Goal: Transaction & Acquisition: Purchase product/service

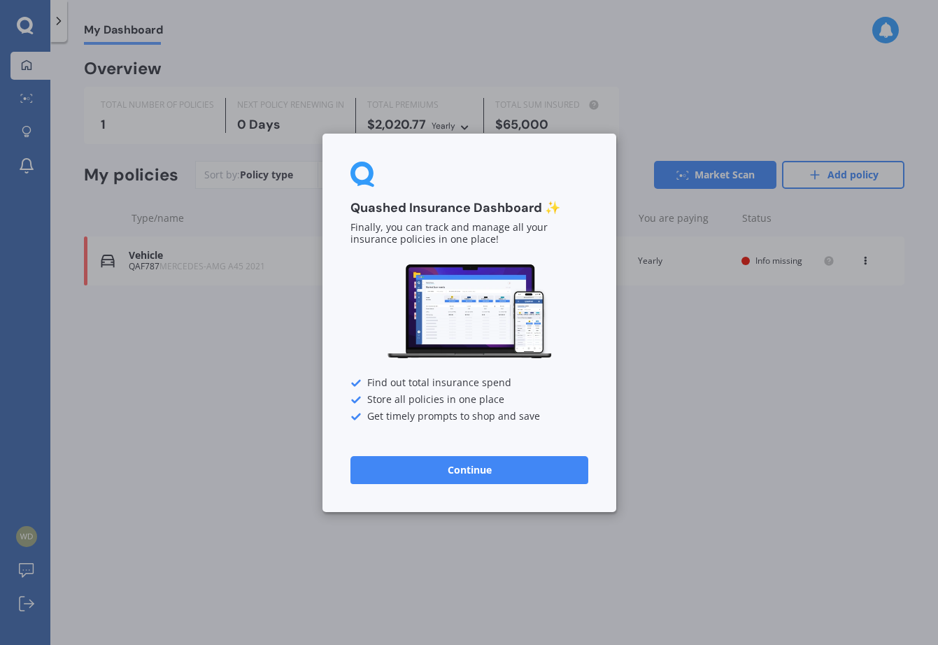
click at [461, 474] on button "Continue" at bounding box center [470, 470] width 238 height 28
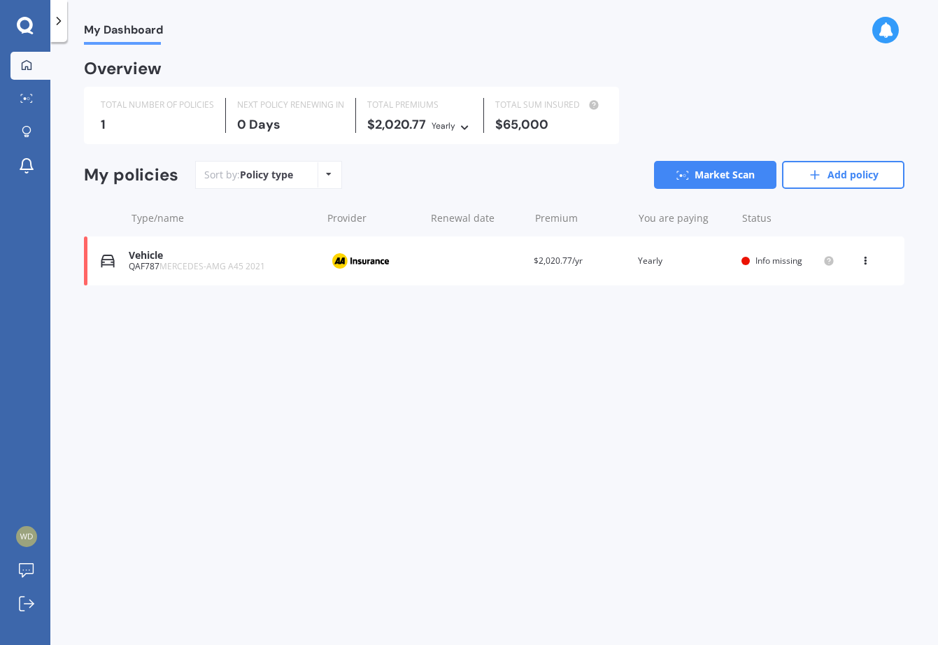
click at [158, 120] on div "1" at bounding box center [157, 125] width 113 height 14
click at [246, 118] on div "0 Days" at bounding box center [290, 125] width 107 height 14
click at [802, 167] on link "Add policy" at bounding box center [843, 175] width 122 height 28
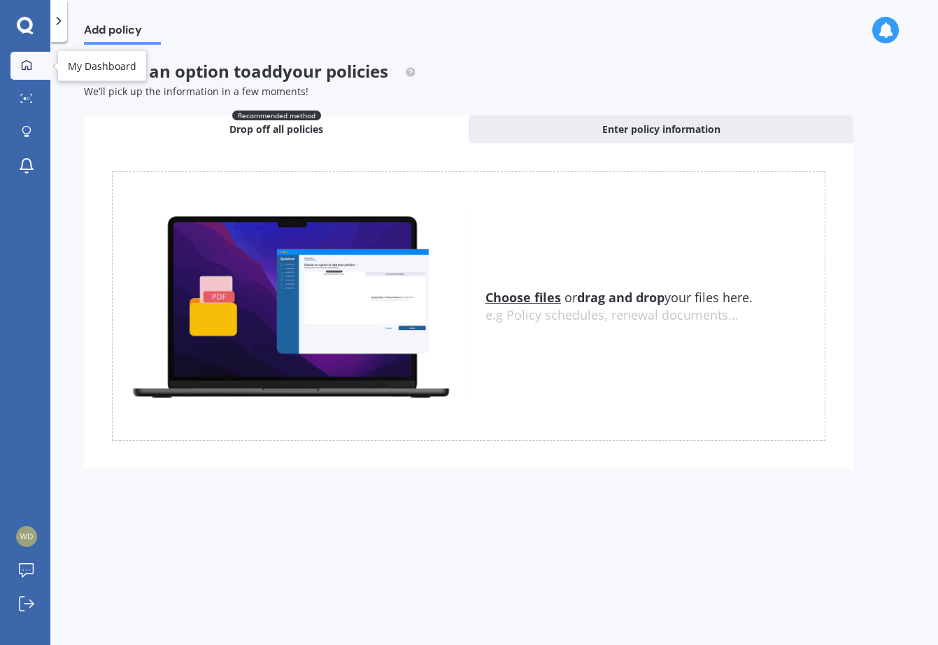
click at [22, 71] on div at bounding box center [26, 65] width 21 height 13
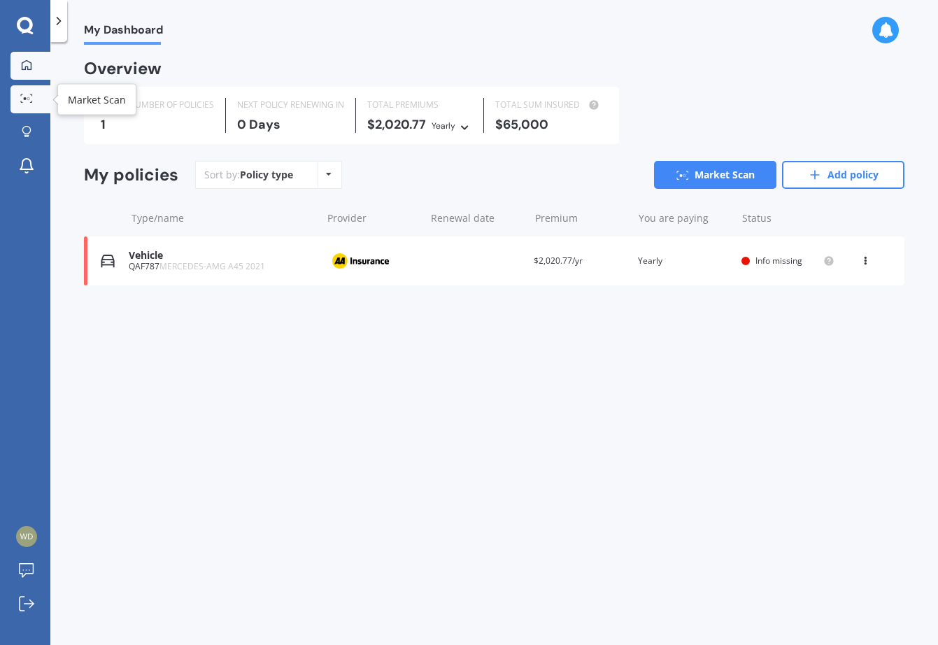
click at [31, 101] on icon at bounding box center [31, 101] width 2 height 1
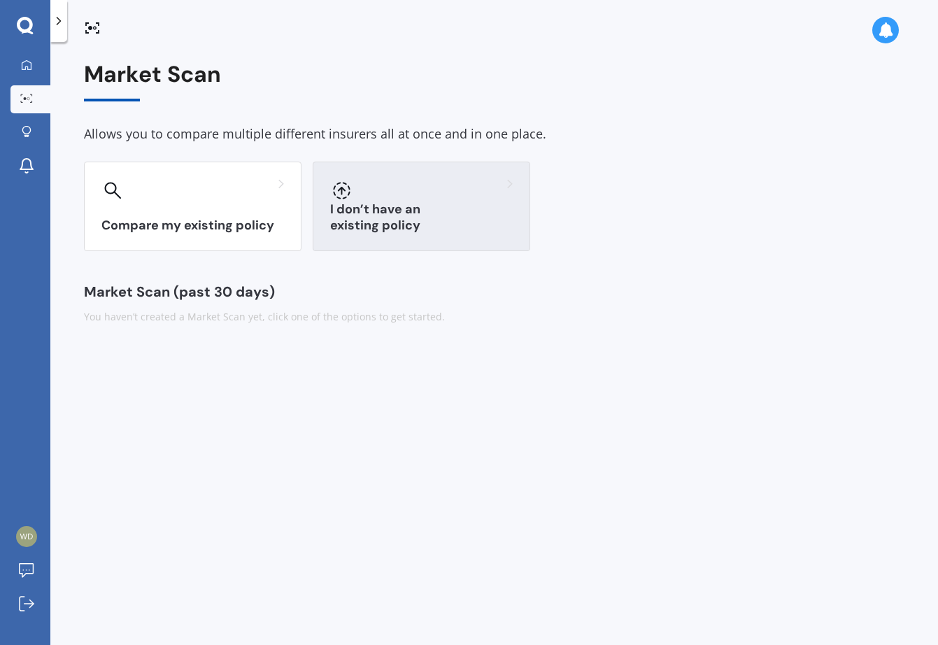
click at [423, 223] on h3 "I don’t have an existing policy" at bounding box center [421, 218] width 183 height 32
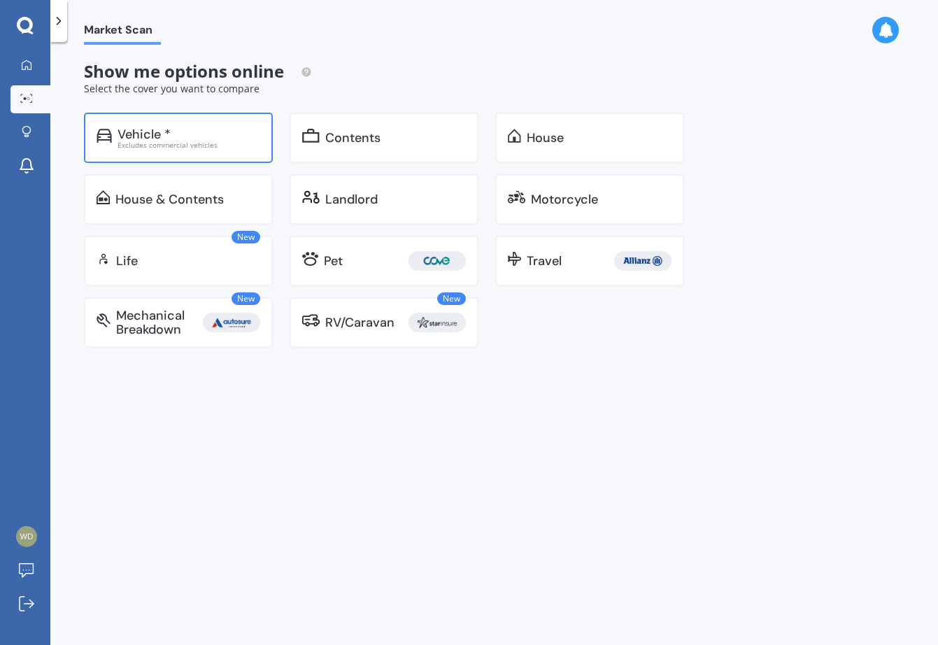
click at [237, 137] on div "Vehicle *" at bounding box center [189, 134] width 143 height 14
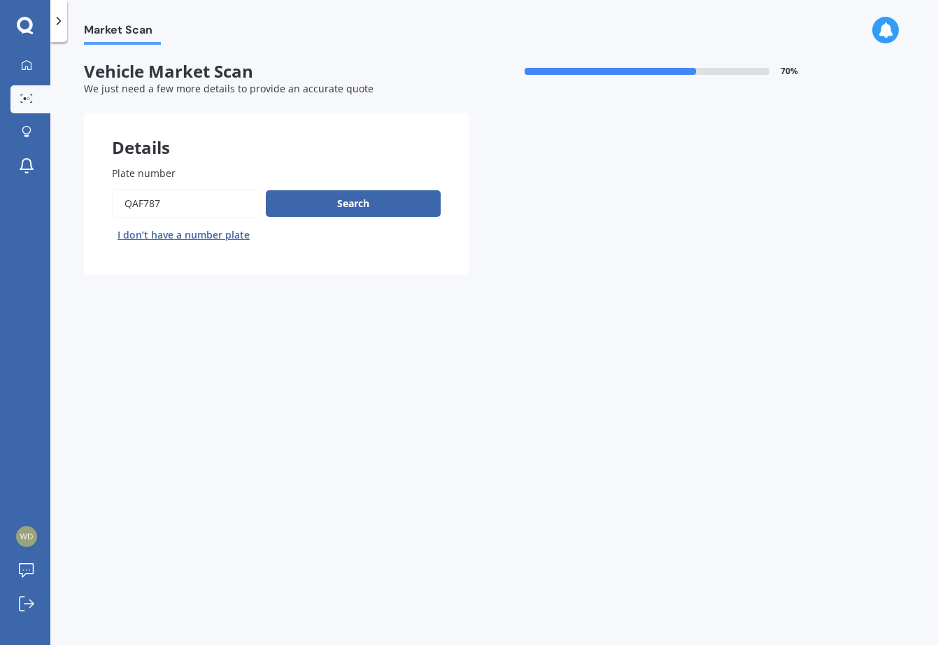
drag, startPoint x: 190, startPoint y: 195, endPoint x: 108, endPoint y: 198, distance: 82.6
click at [108, 198] on div "Plate number Search I don’t have a number plate" at bounding box center [276, 206] width 385 height 136
type input "RAY705"
click at [347, 190] on button "Search" at bounding box center [353, 203] width 175 height 27
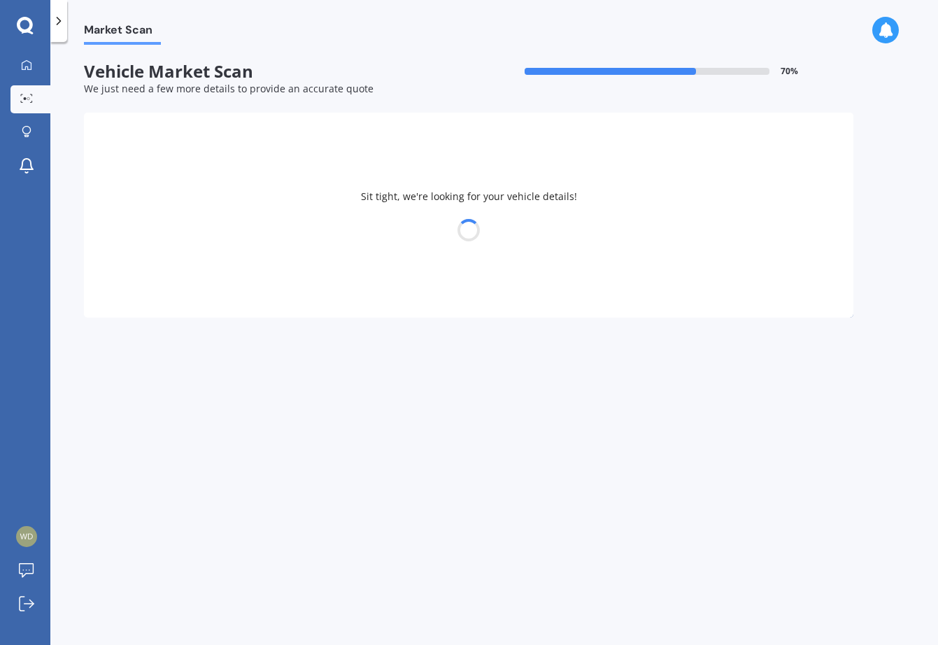
select select "12"
select select "04"
select select "1967"
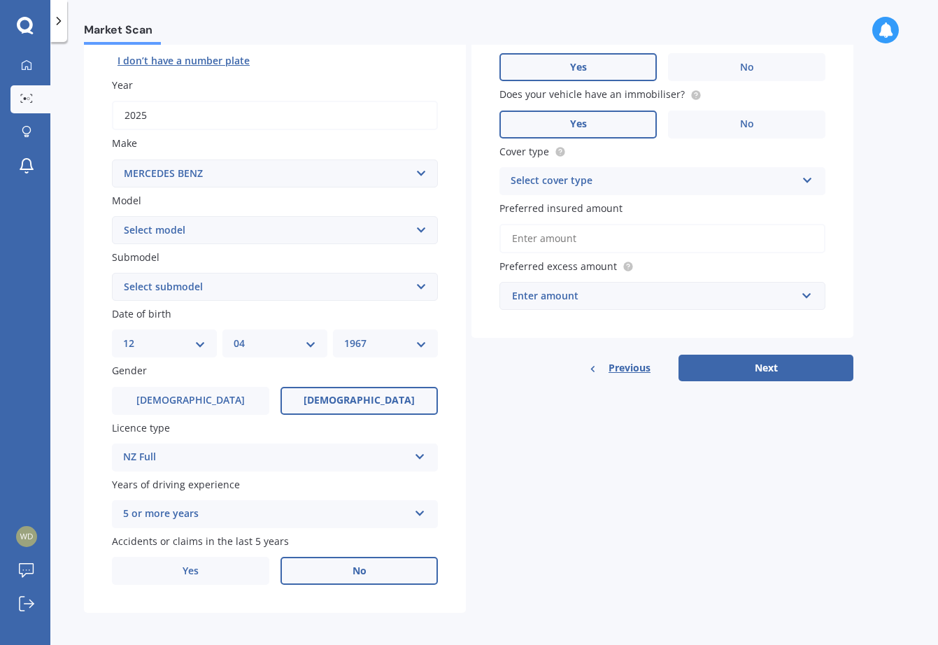
scroll to position [174, 0]
select select "MERCEDES BENZ"
select select "GLB"
select select "35 AMG 4M 2.0P/4WD"
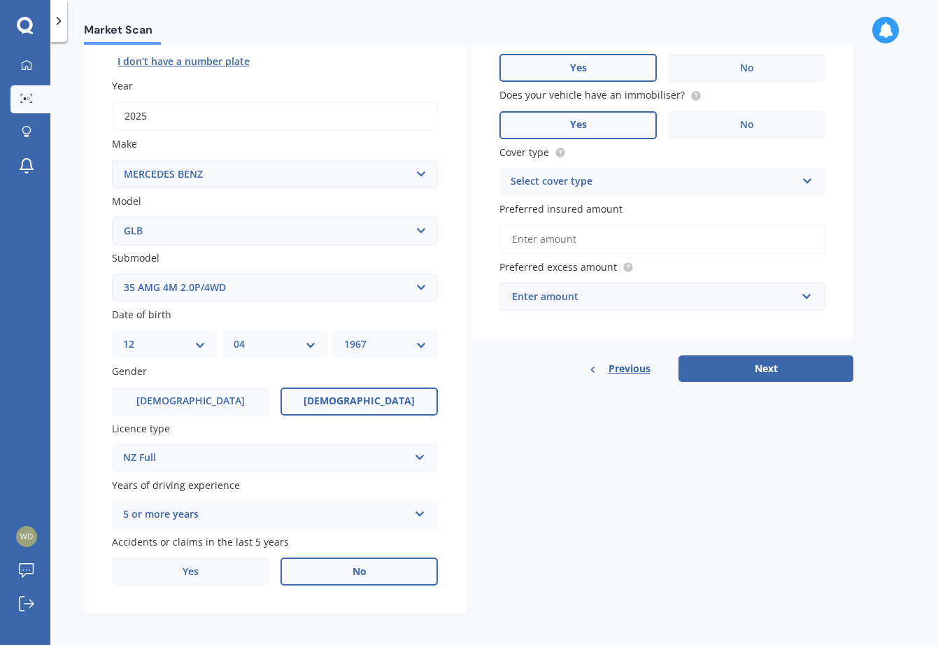
select select "11"
select select "10"
select select "1965"
click at [221, 393] on label "[DEMOGRAPHIC_DATA]" at bounding box center [190, 402] width 157 height 28
click at [0, 0] on input "[DEMOGRAPHIC_DATA]" at bounding box center [0, 0] width 0 height 0
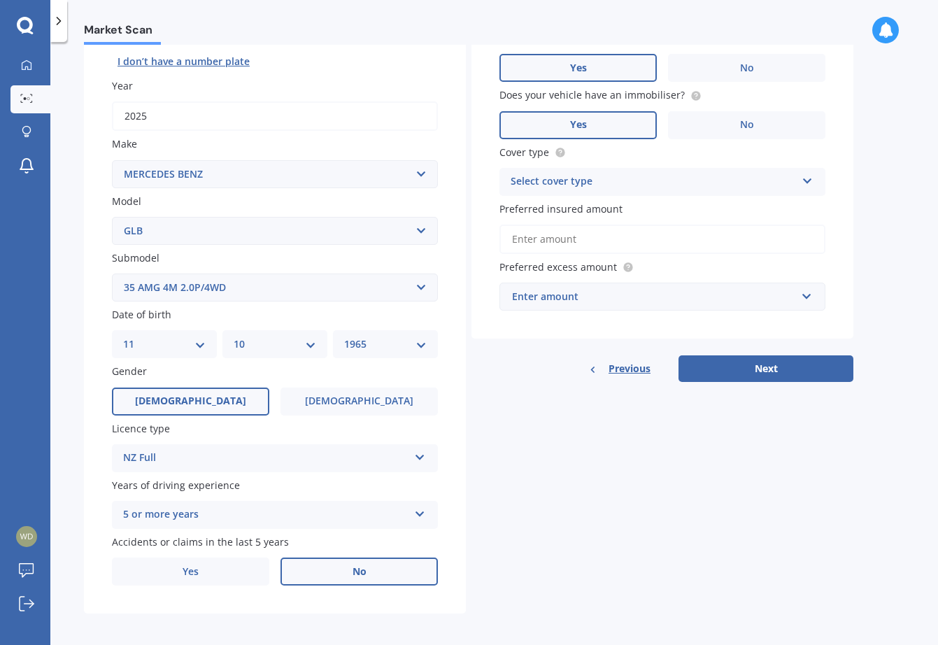
click at [415, 509] on icon at bounding box center [420, 512] width 12 height 10
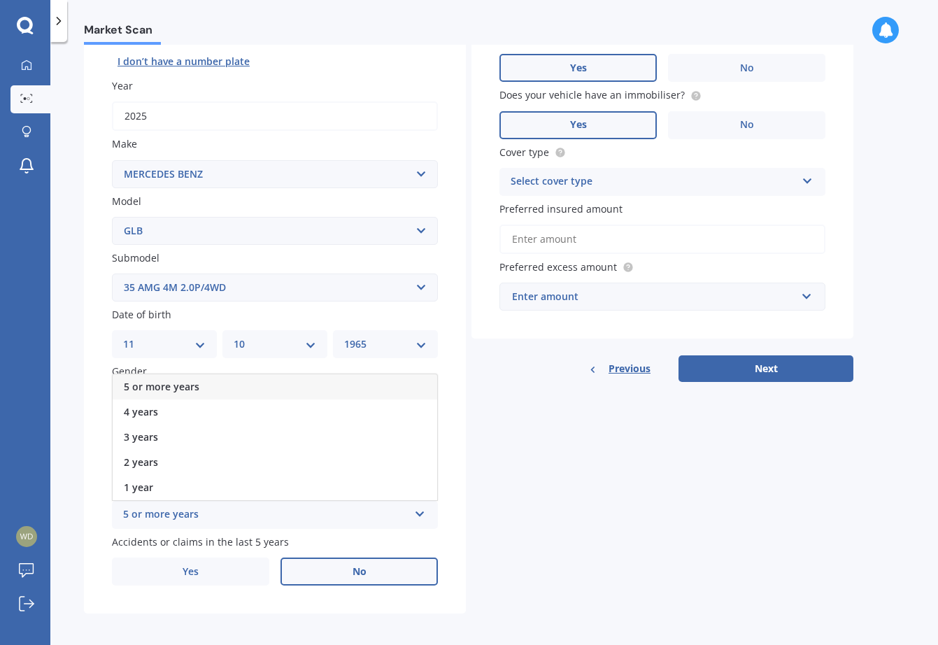
click at [386, 383] on div "5 or more years" at bounding box center [275, 386] width 325 height 25
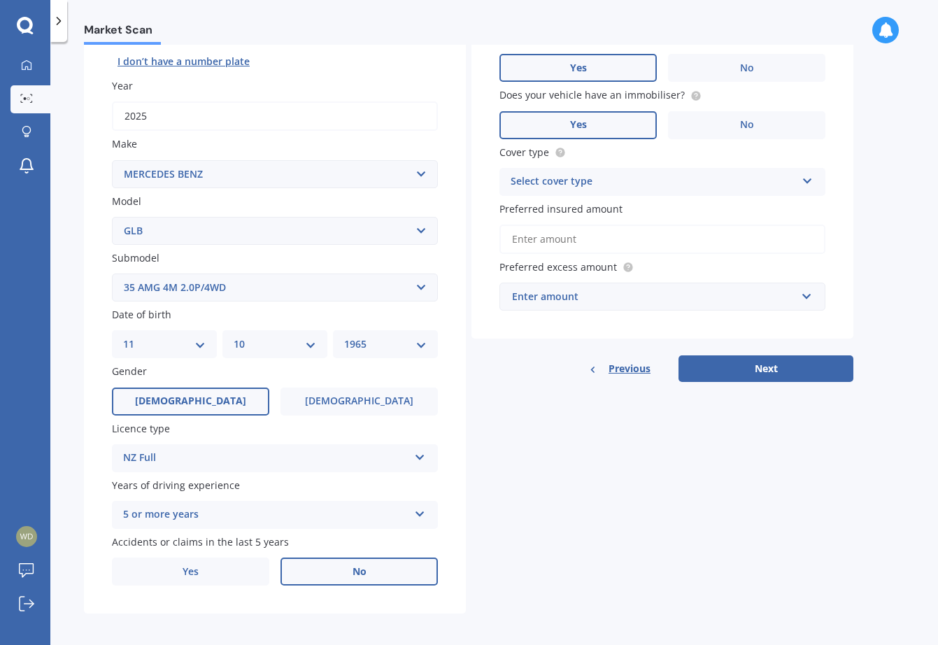
click at [598, 175] on div "Select cover type" at bounding box center [653, 182] width 285 height 17
click at [575, 204] on span "Comprehensive" at bounding box center [548, 208] width 74 height 13
click at [563, 241] on input "Preferred insured amount" at bounding box center [663, 239] width 326 height 29
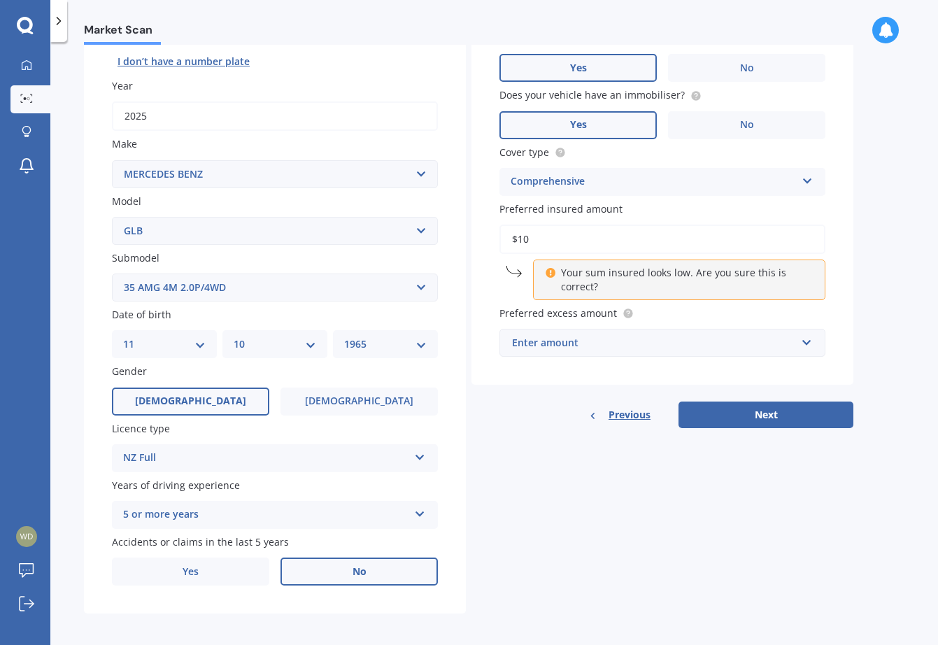
type input "$1"
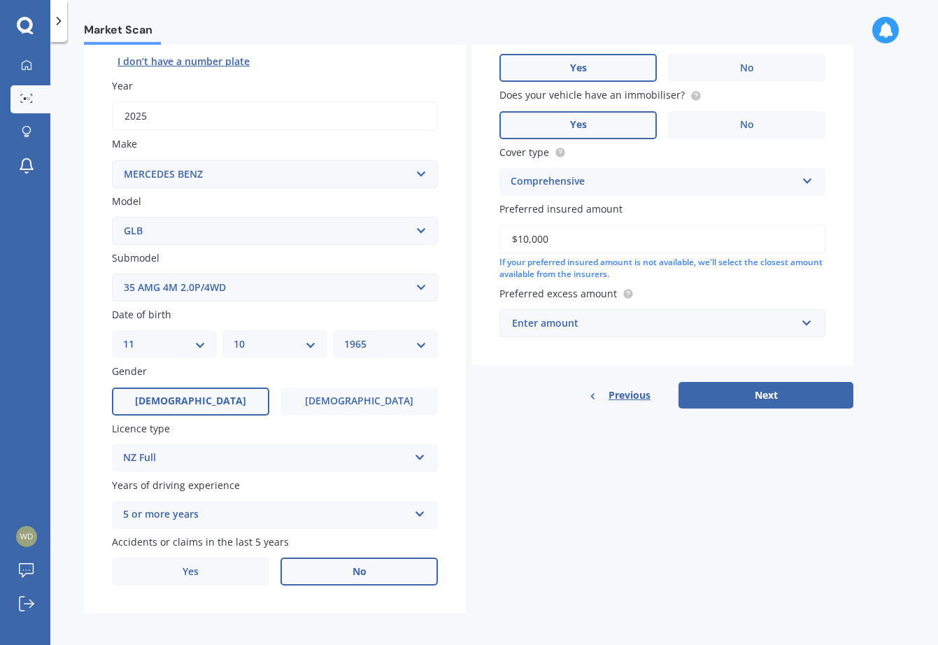
type input "$100,000"
click at [561, 317] on div "Enter amount" at bounding box center [654, 323] width 284 height 15
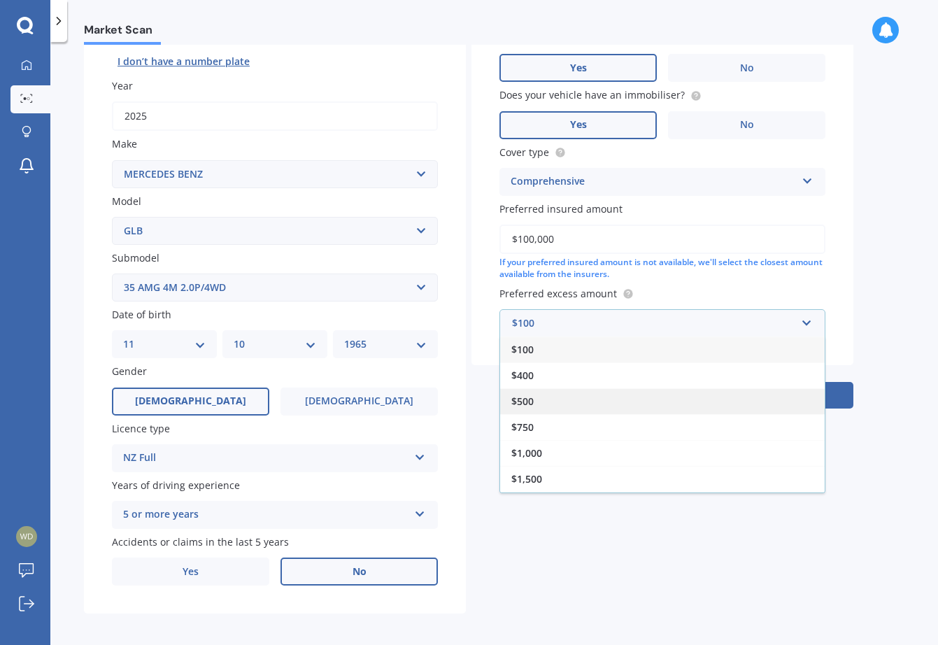
click at [527, 395] on span "$500" at bounding box center [522, 401] width 22 height 13
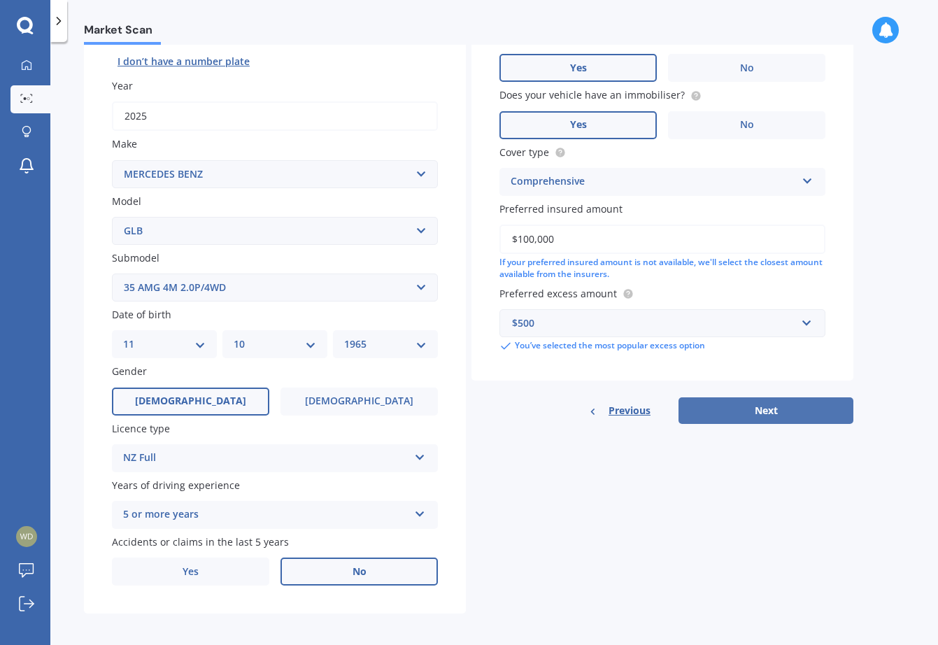
click at [771, 406] on button "Next" at bounding box center [766, 410] width 175 height 27
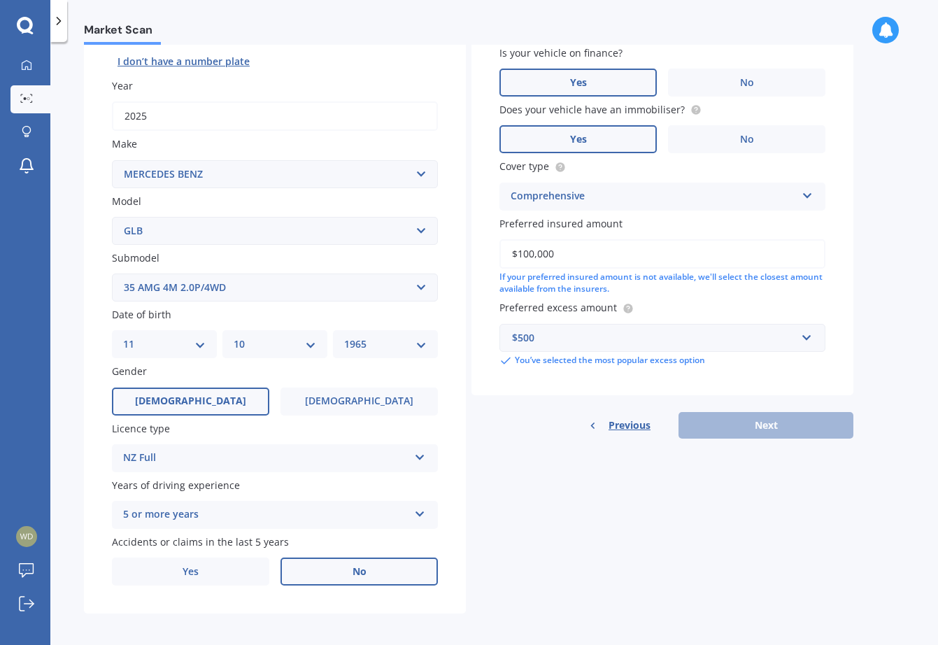
scroll to position [94, 0]
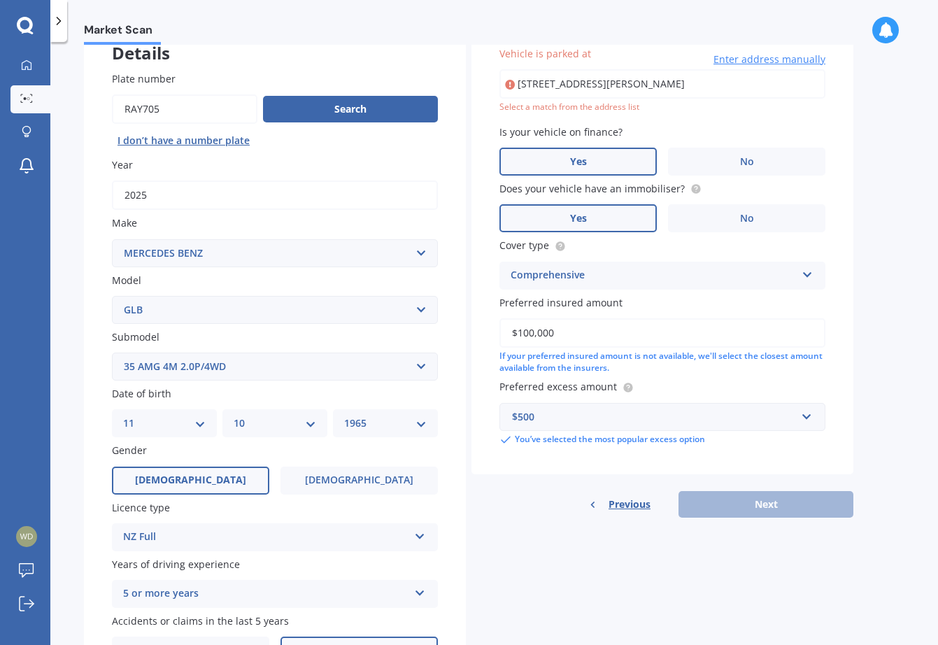
type input "[STREET_ADDRESS][PERSON_NAME]"
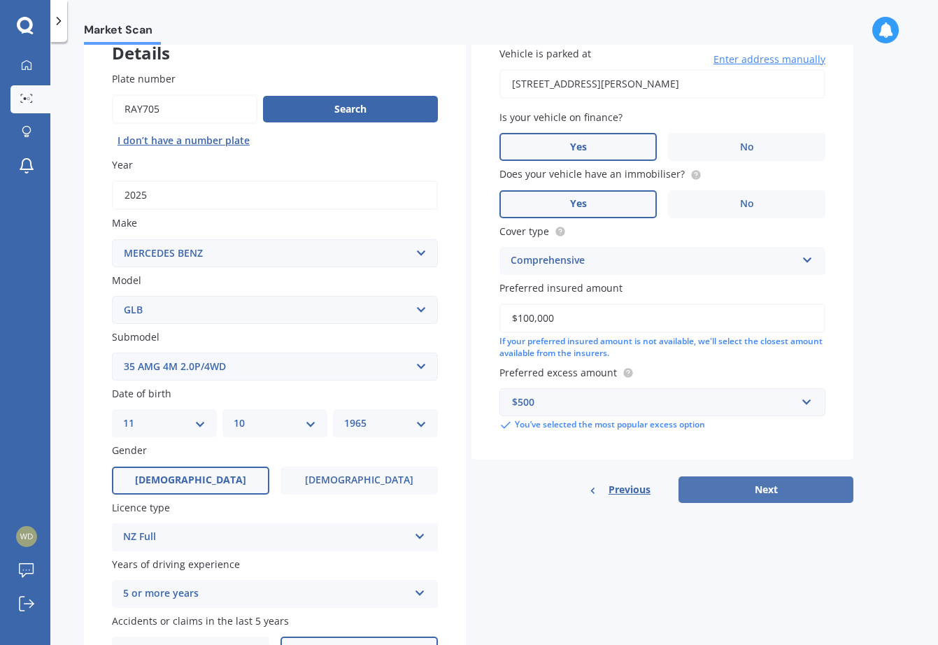
click at [770, 479] on button "Next" at bounding box center [766, 489] width 175 height 27
select select "11"
select select "10"
select select "1965"
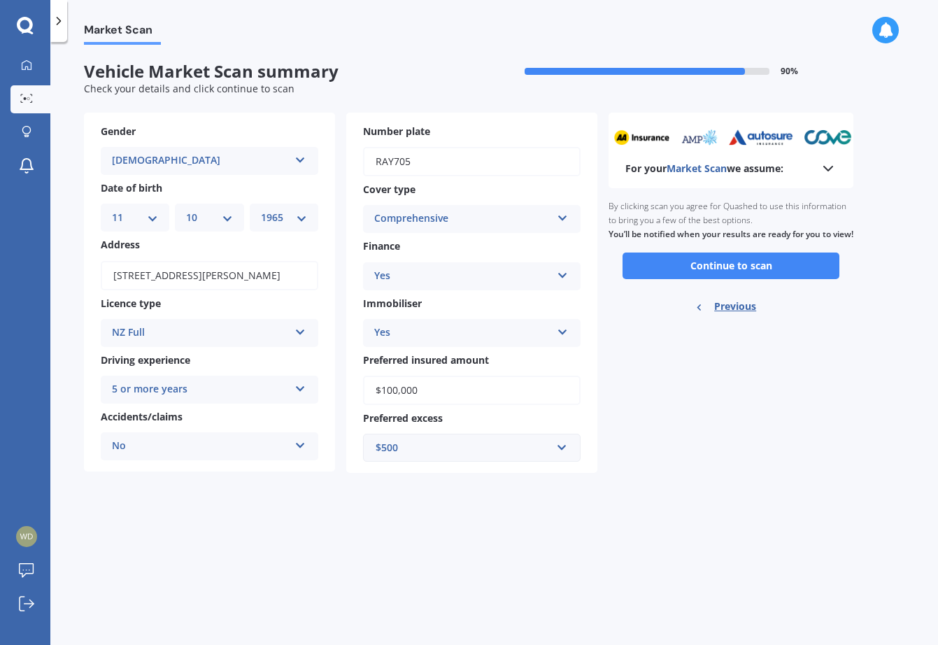
scroll to position [0, 0]
click at [726, 275] on button "Continue to scan" at bounding box center [731, 266] width 217 height 27
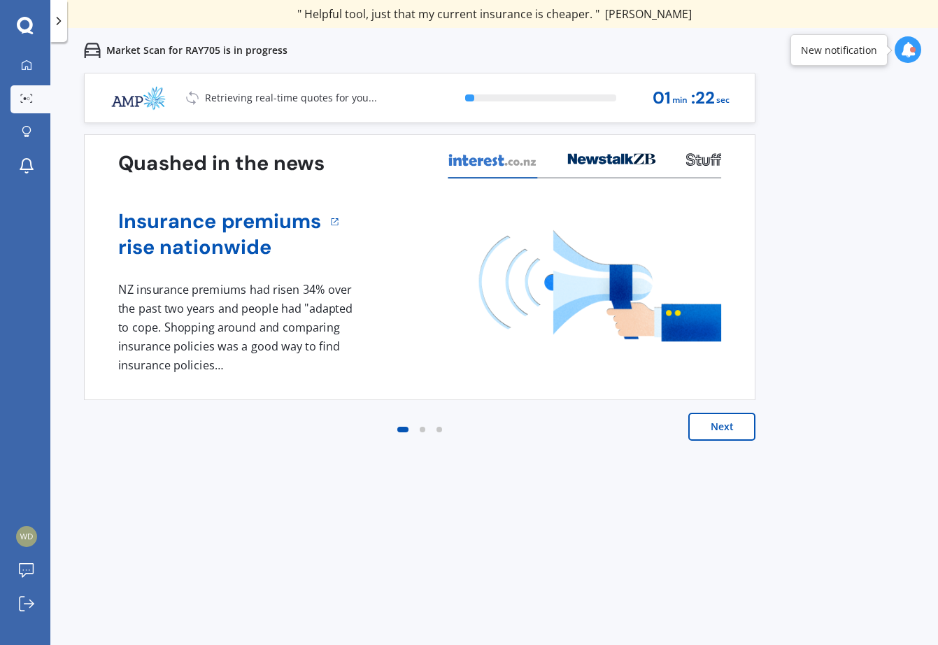
click at [716, 430] on button "Next" at bounding box center [721, 427] width 67 height 28
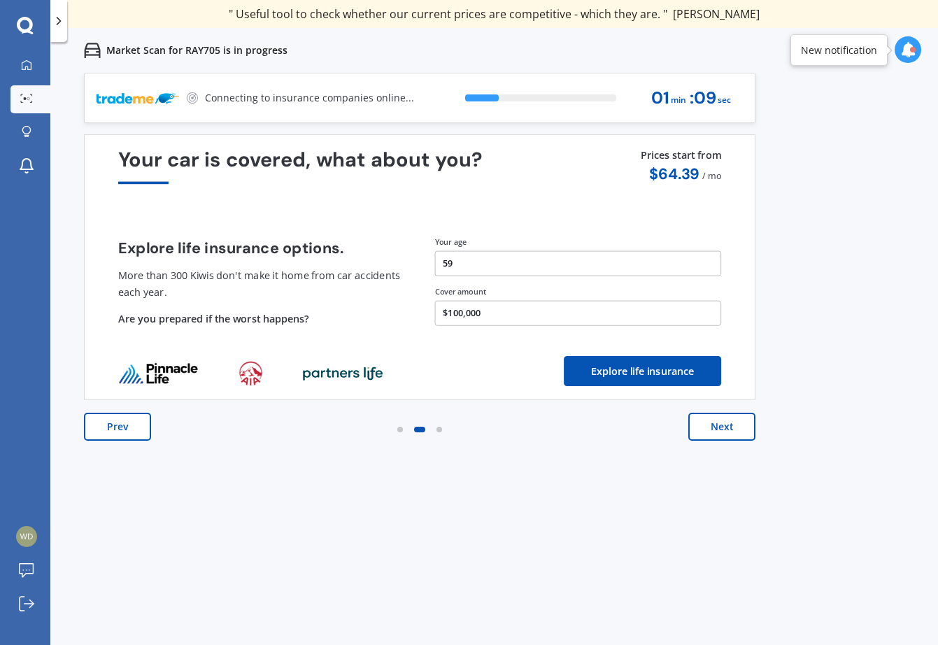
click at [716, 430] on button "Next" at bounding box center [721, 427] width 67 height 28
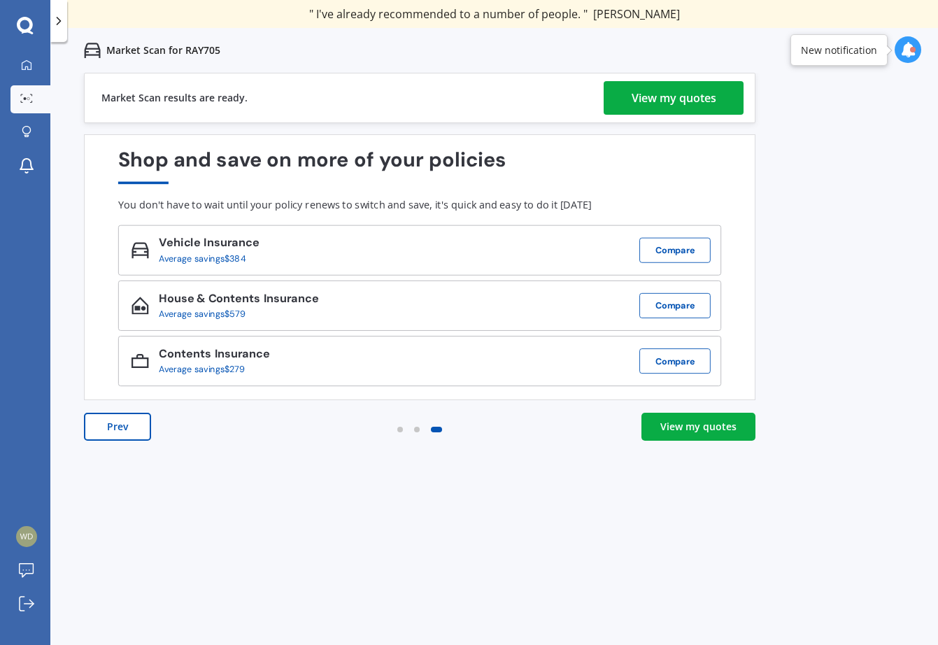
click at [712, 418] on link "View my quotes" at bounding box center [699, 427] width 114 height 28
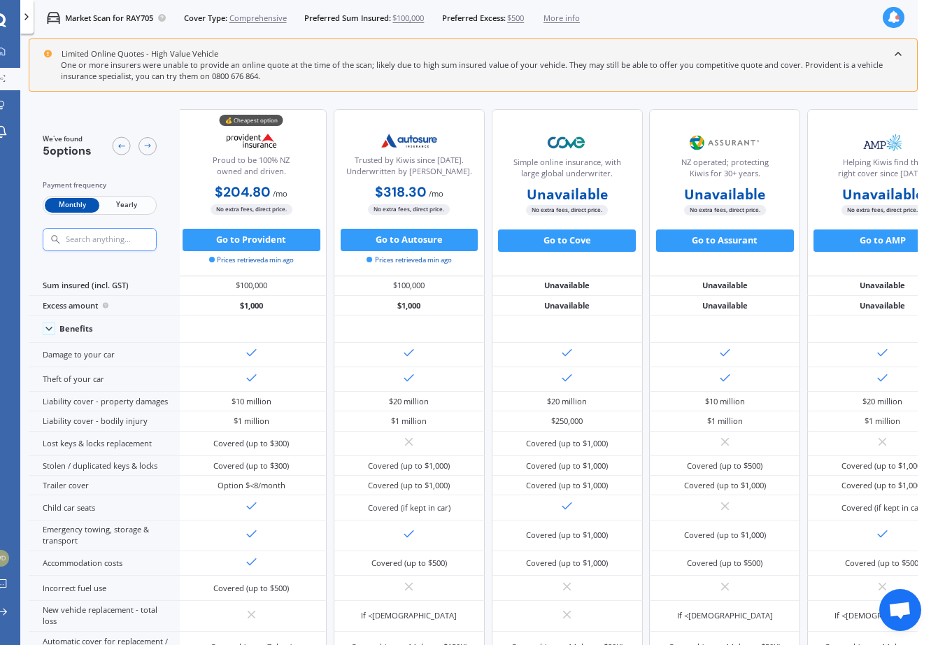
scroll to position [0, 6]
